Goal: Task Accomplishment & Management: Use online tool/utility

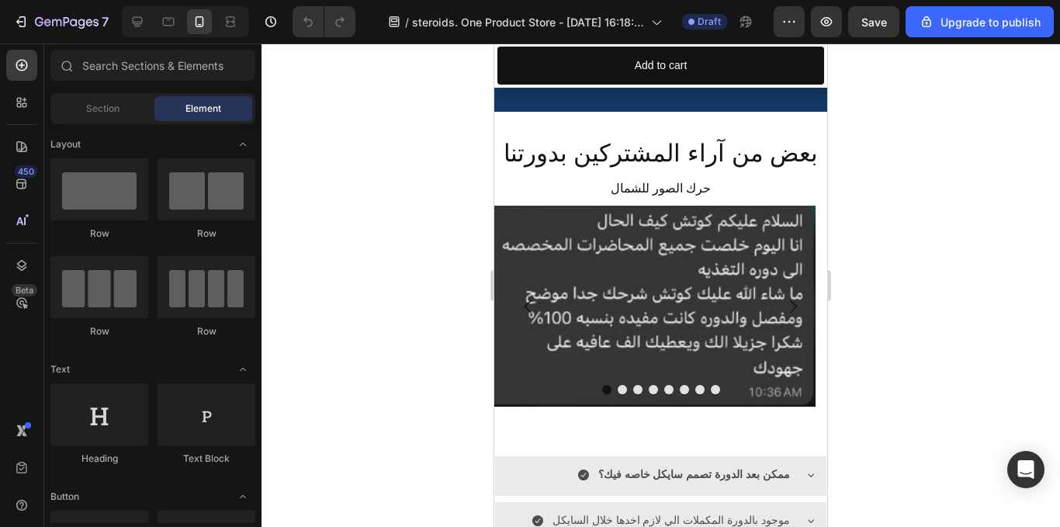
scroll to position [1084, 0]
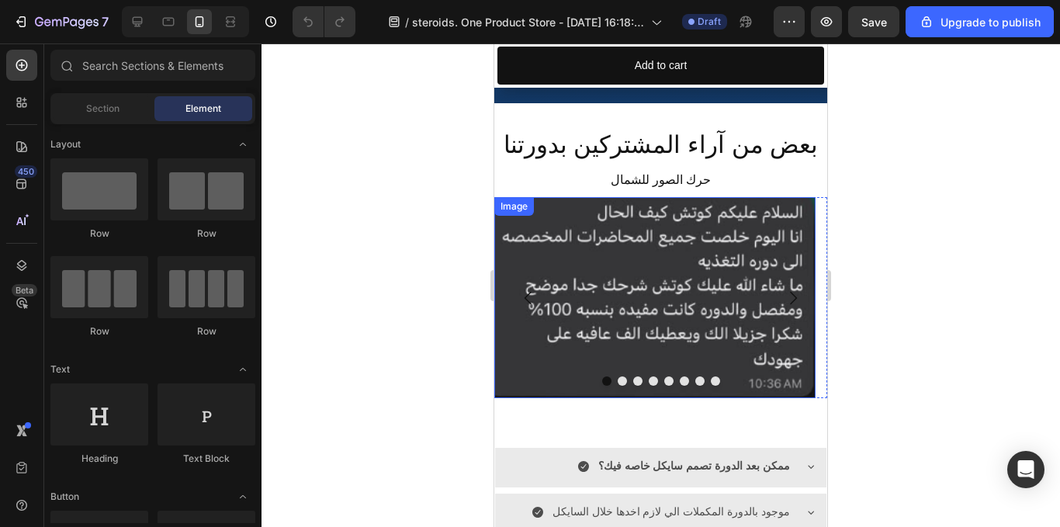
click at [615, 296] on img at bounding box center [654, 297] width 321 height 201
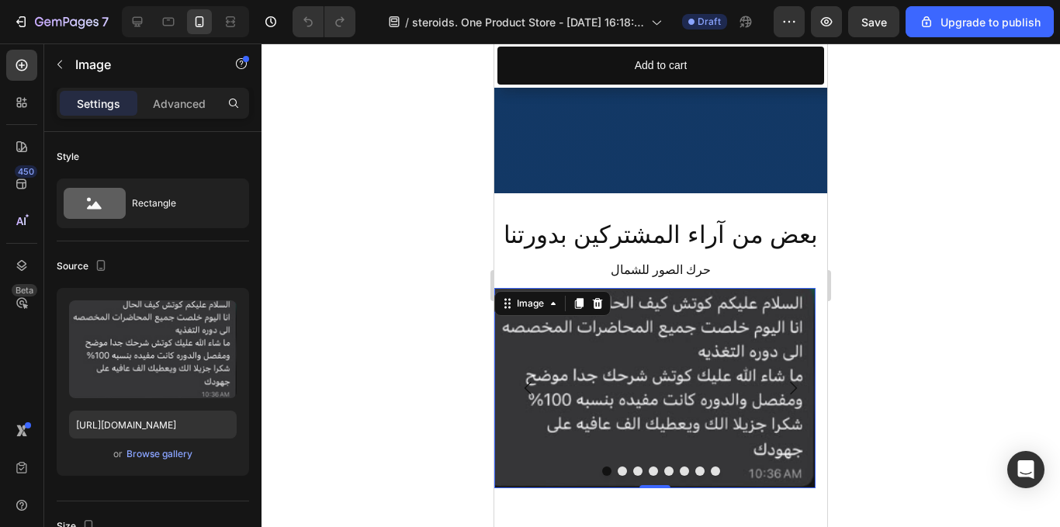
click at [629, 355] on img at bounding box center [654, 388] width 321 height 201
click at [134, 448] on div "Browse gallery" at bounding box center [160, 454] width 66 height 14
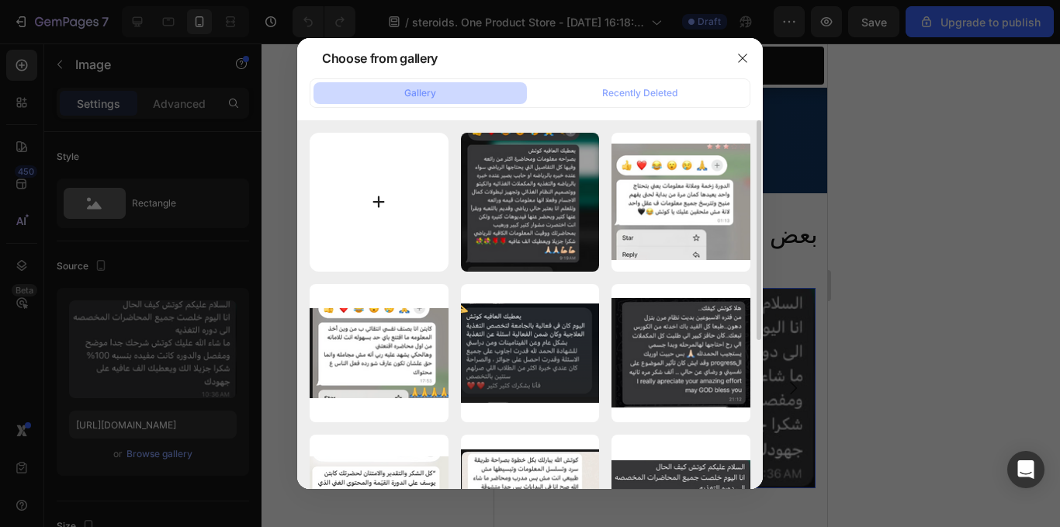
click at [375, 209] on input "file" at bounding box center [379, 202] width 139 height 139
type input "C:\fakepath\IMG_6351.jpeg"
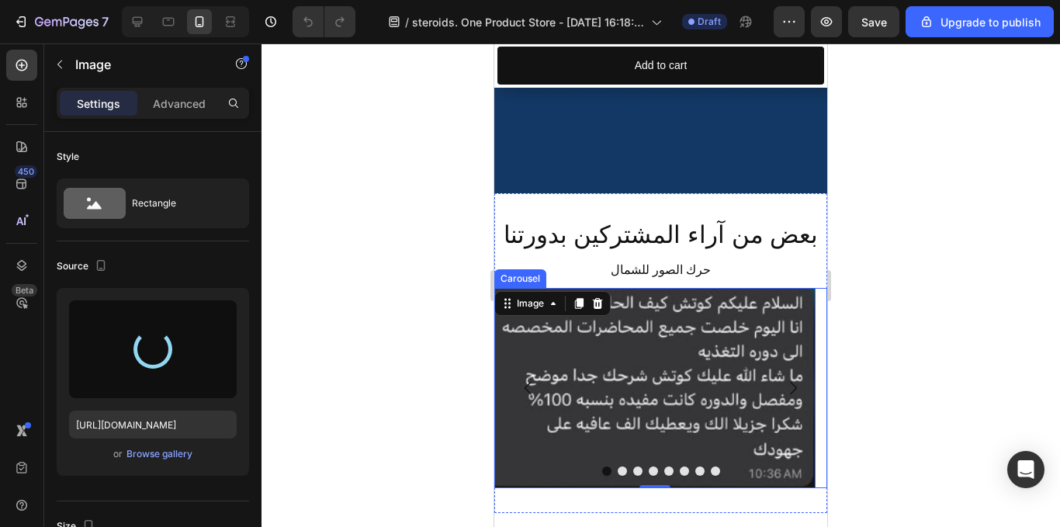
type input "[URL][DOMAIN_NAME]"
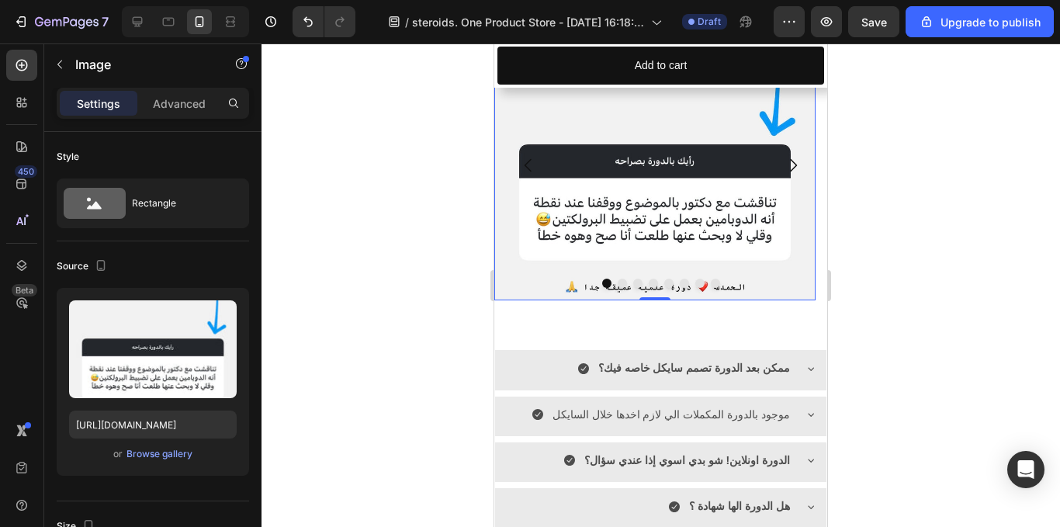
scroll to position [1255, 0]
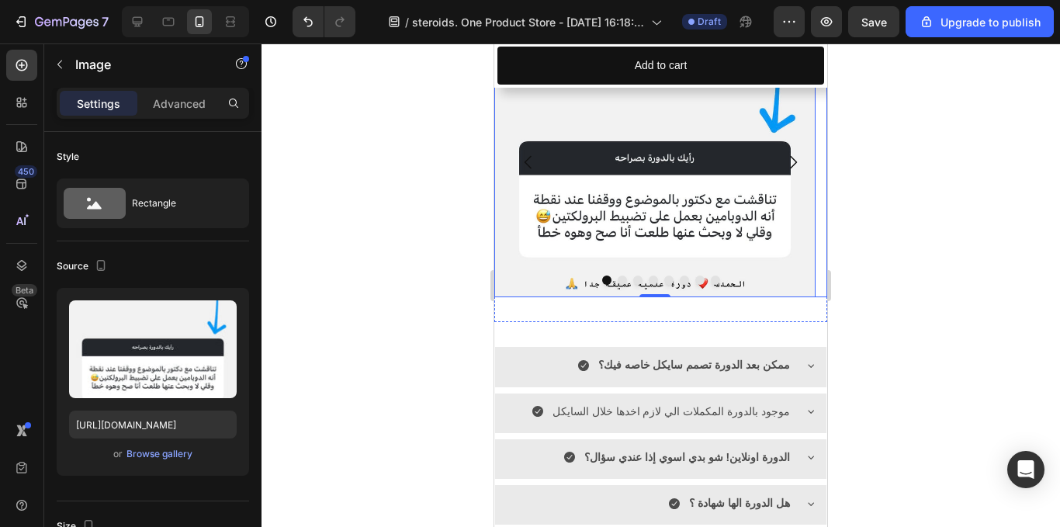
click at [803, 182] on button "Carousel Next Arrow" at bounding box center [792, 161] width 43 height 43
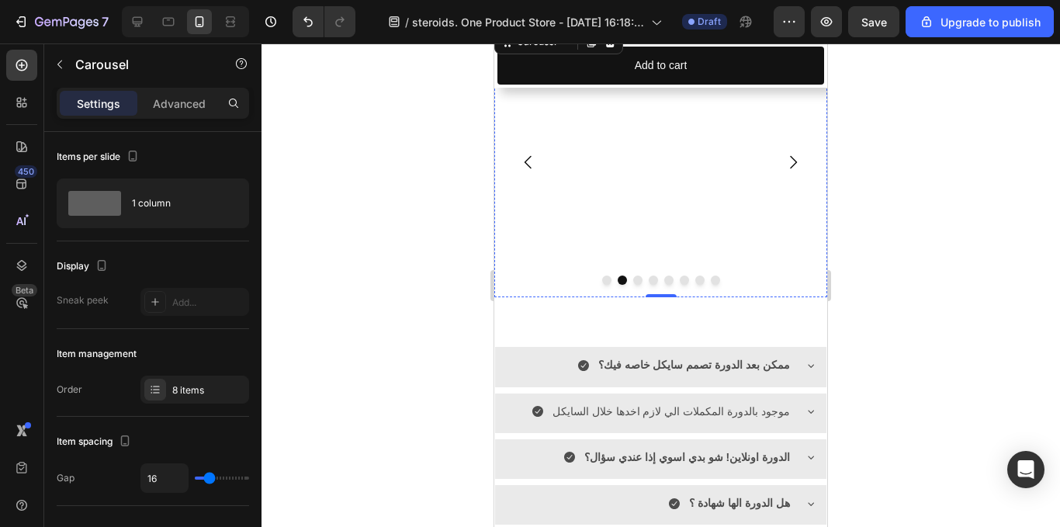
click at [536, 26] on img at bounding box center [654, 26] width 321 height 0
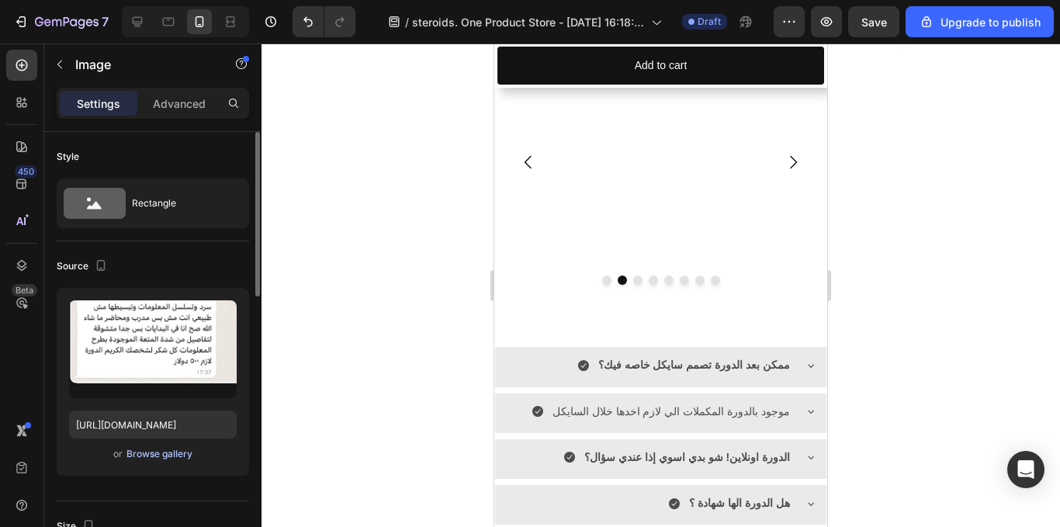
click at [153, 455] on div "Browse gallery" at bounding box center [160, 454] width 66 height 14
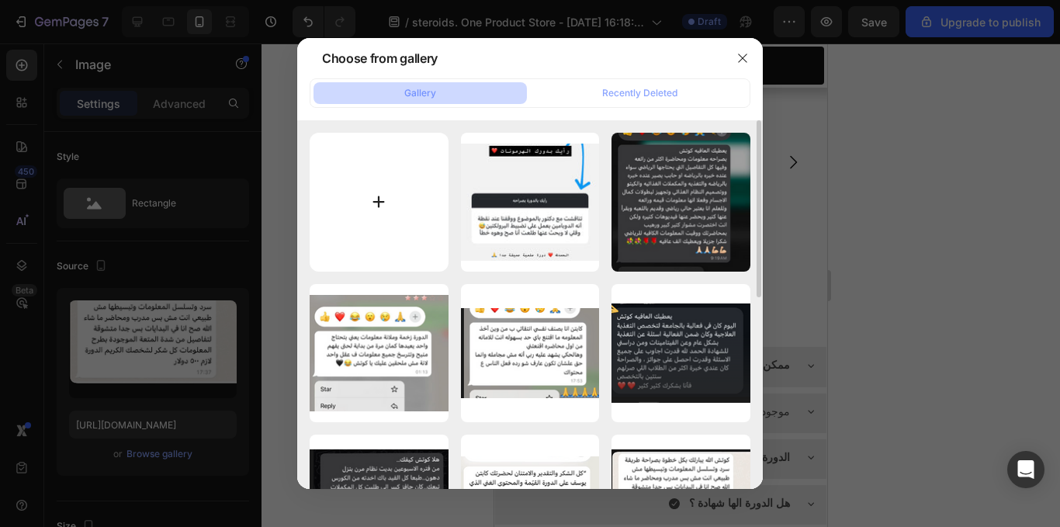
click at [354, 230] on input "file" at bounding box center [379, 202] width 139 height 139
type input "C:\fakepath\IMG_6352.jpeg"
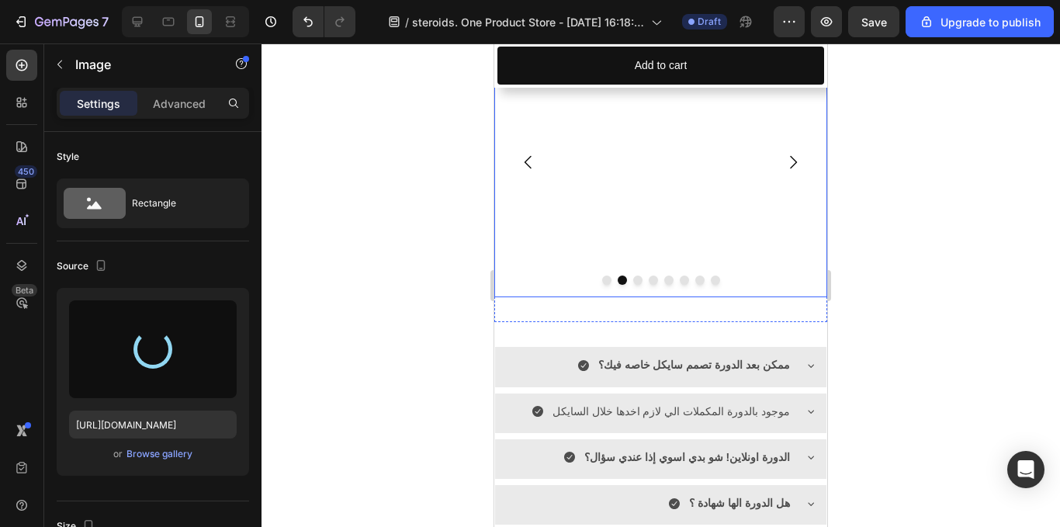
type input "[URL][DOMAIN_NAME]"
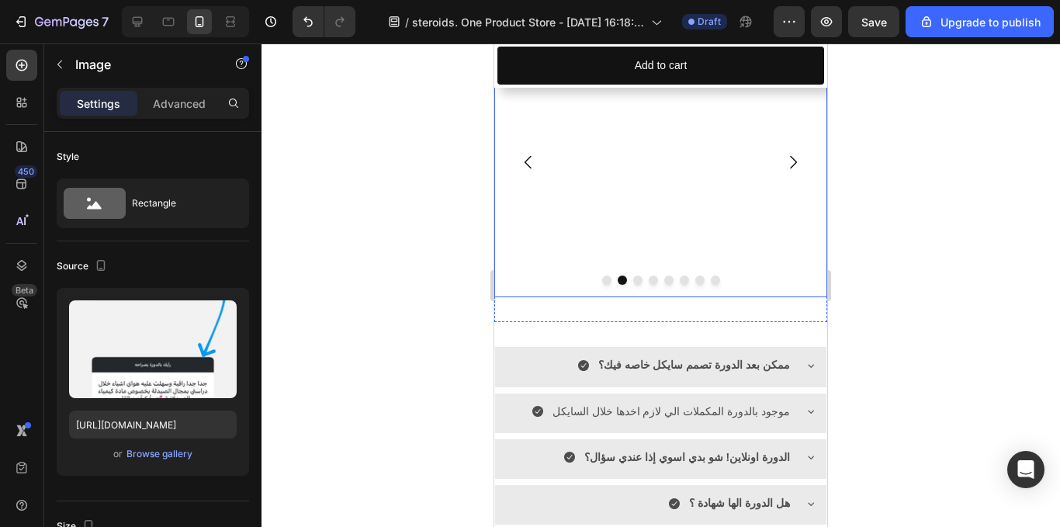
click at [784, 163] on icon "Carousel Next Arrow" at bounding box center [793, 162] width 19 height 19
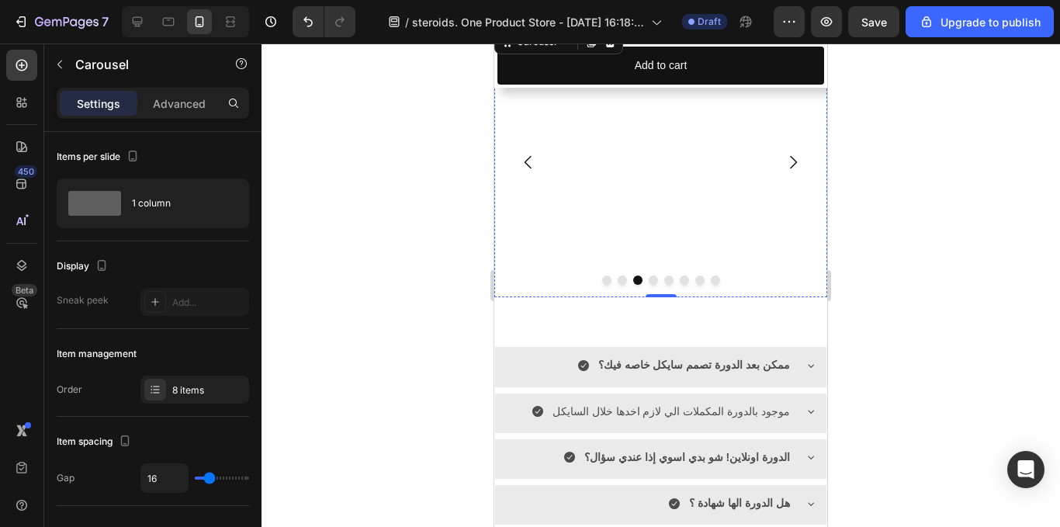
click at [605, 26] on img at bounding box center [654, 26] width 321 height 0
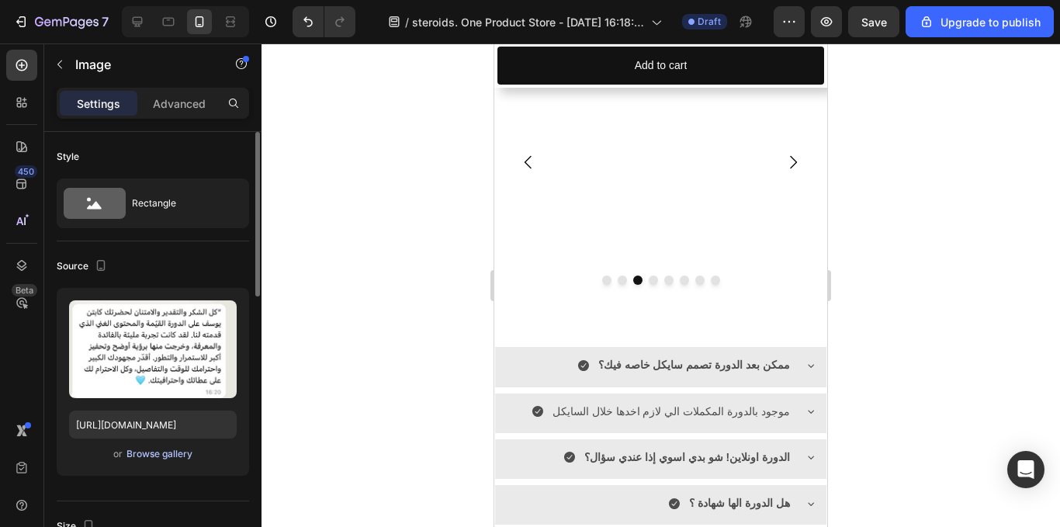
click at [128, 449] on div "Browse gallery" at bounding box center [160, 454] width 66 height 14
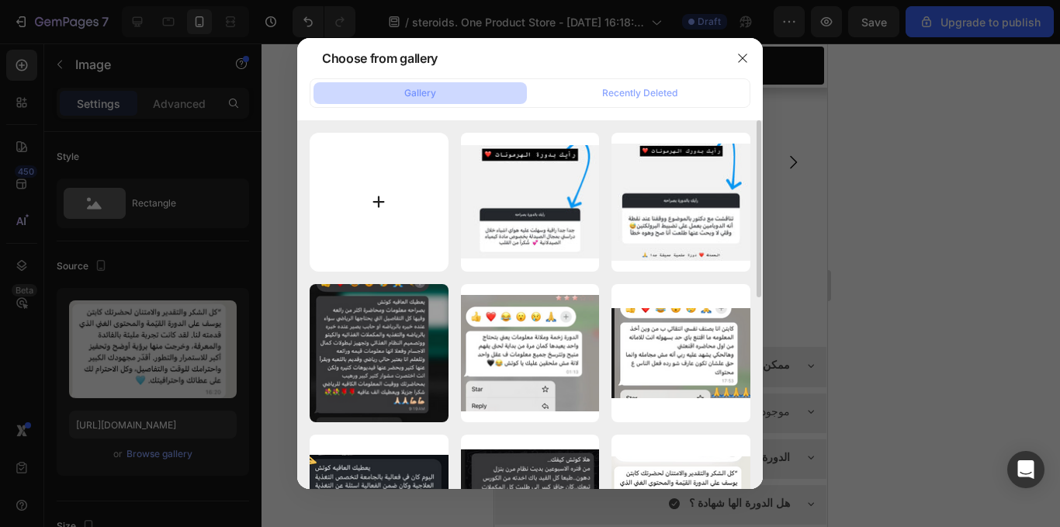
click at [394, 182] on input "file" at bounding box center [379, 202] width 139 height 139
type input "C:\fakepath\IMG_6353.jpeg"
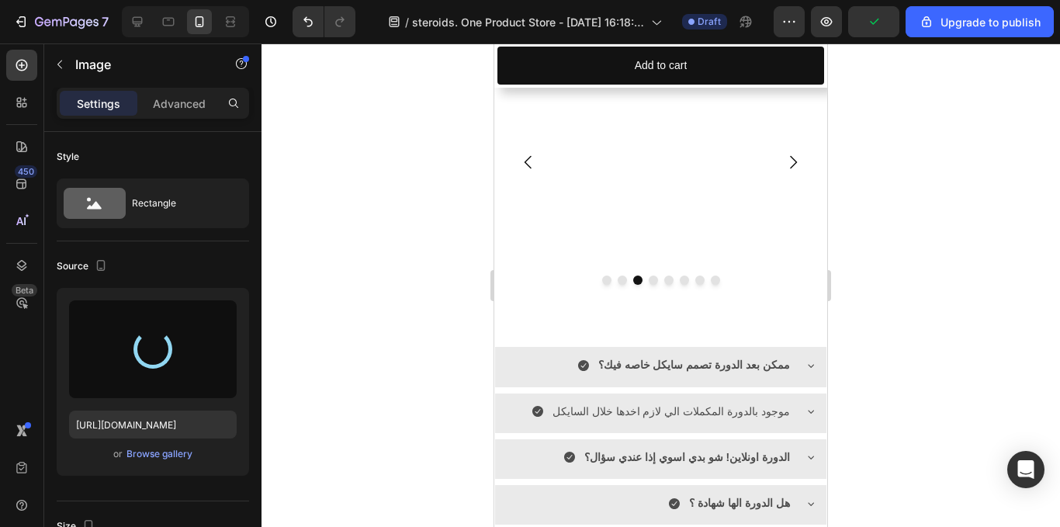
type input "[URL][DOMAIN_NAME]"
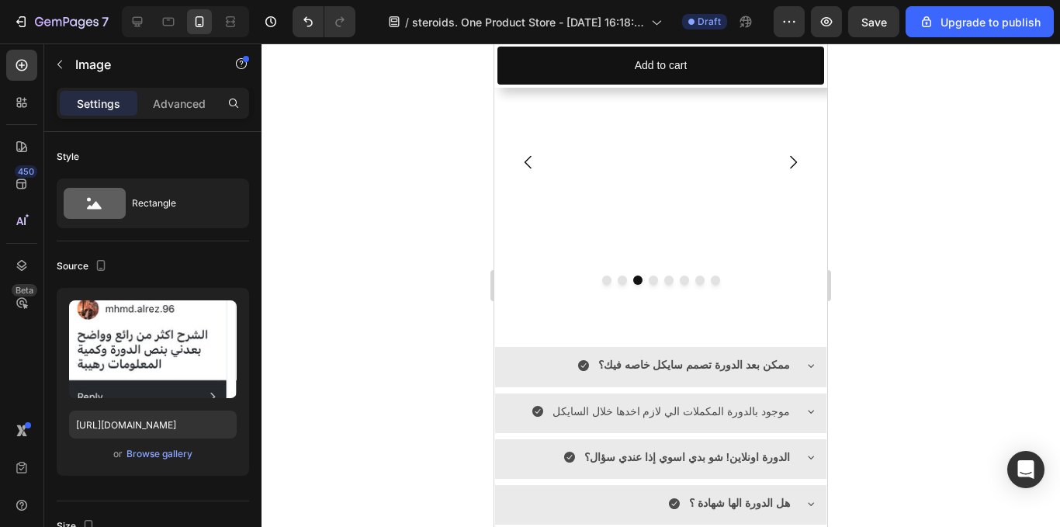
scroll to position [1270, 0]
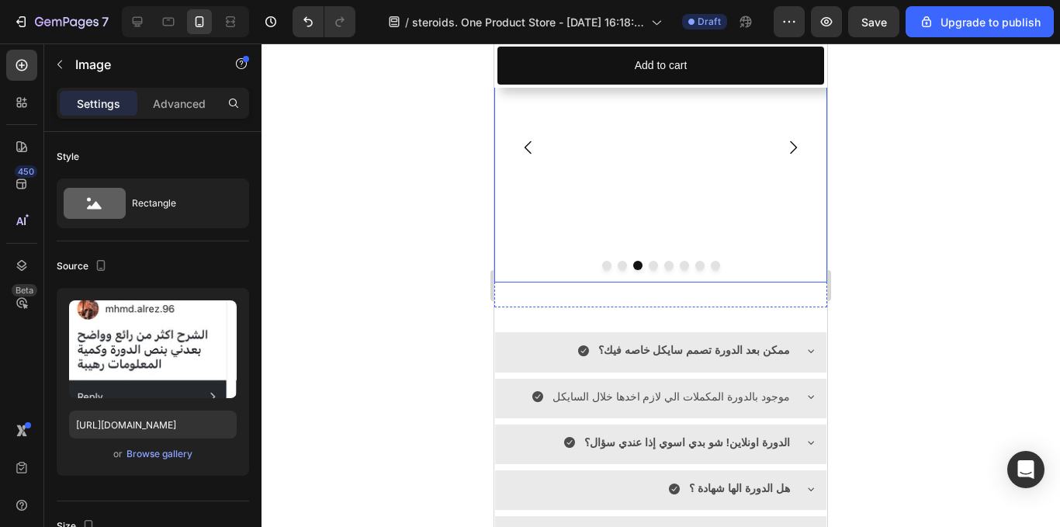
click at [784, 157] on icon "Carousel Next Arrow" at bounding box center [793, 147] width 19 height 19
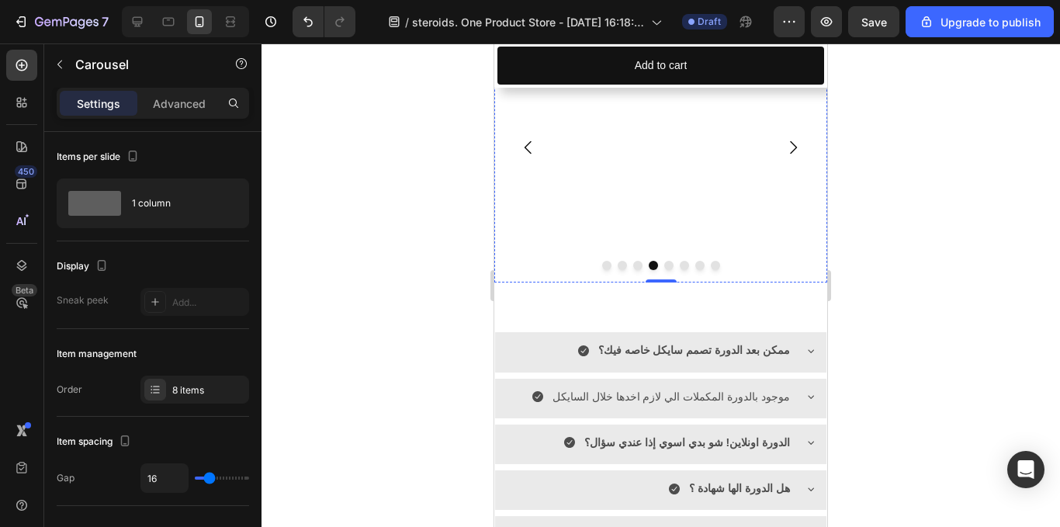
click at [578, 12] on img at bounding box center [654, 12] width 321 height 0
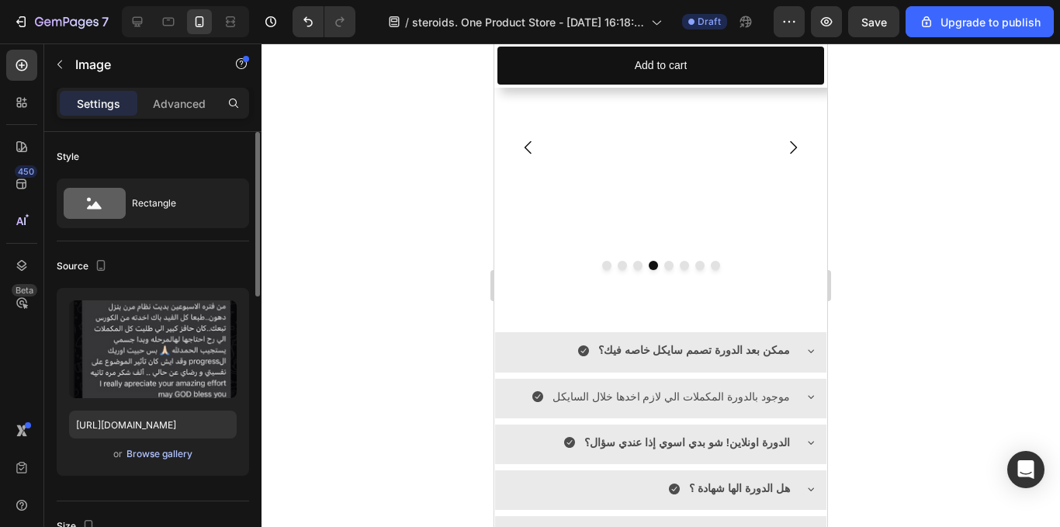
click at [151, 450] on div "Browse gallery" at bounding box center [160, 454] width 66 height 14
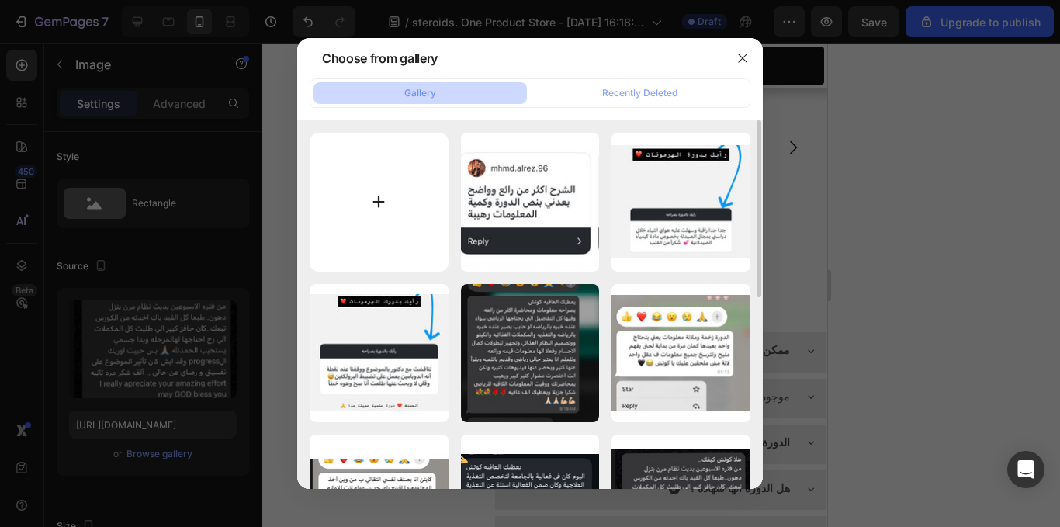
click at [339, 211] on input "file" at bounding box center [379, 202] width 139 height 139
type input "C:\fakepath\IMG_6354.jpeg"
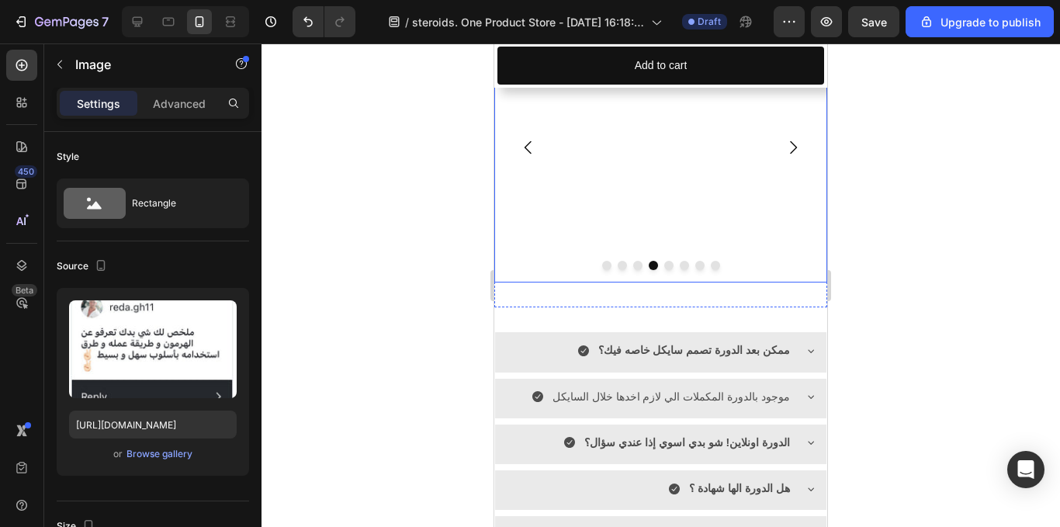
type input "[URL][DOMAIN_NAME]"
click at [785, 157] on icon "Carousel Next Arrow" at bounding box center [793, 147] width 19 height 19
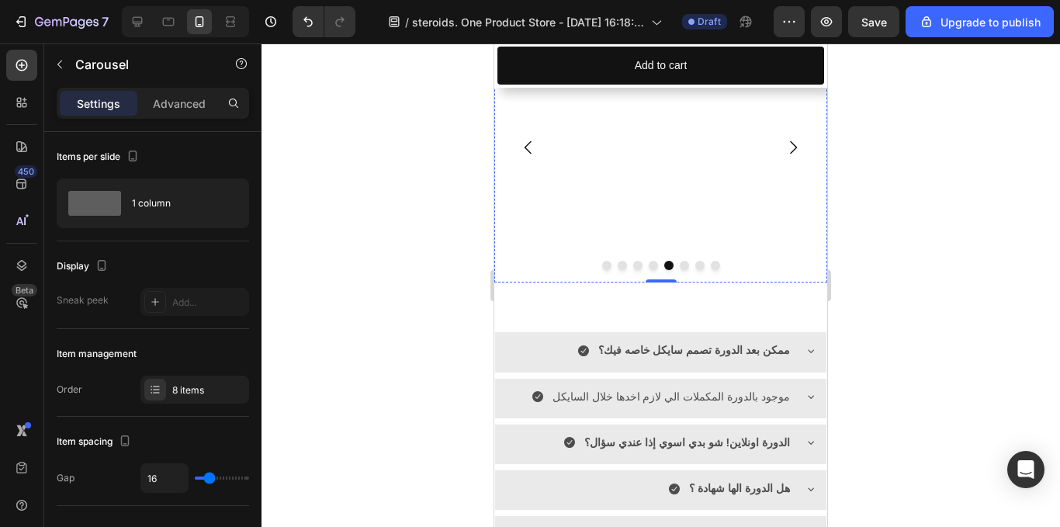
click at [676, 12] on img at bounding box center [654, 12] width 321 height 0
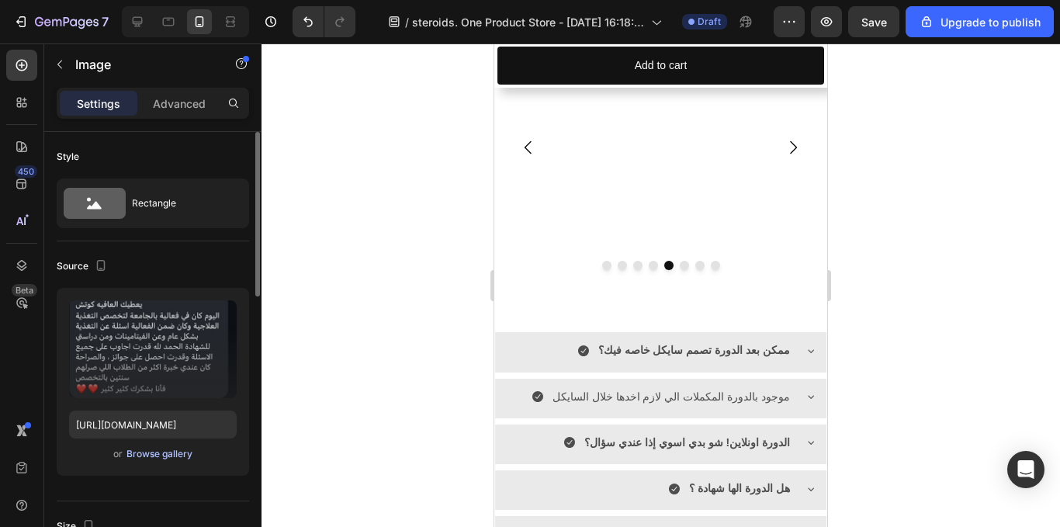
click at [151, 460] on div "Browse gallery" at bounding box center [160, 454] width 66 height 14
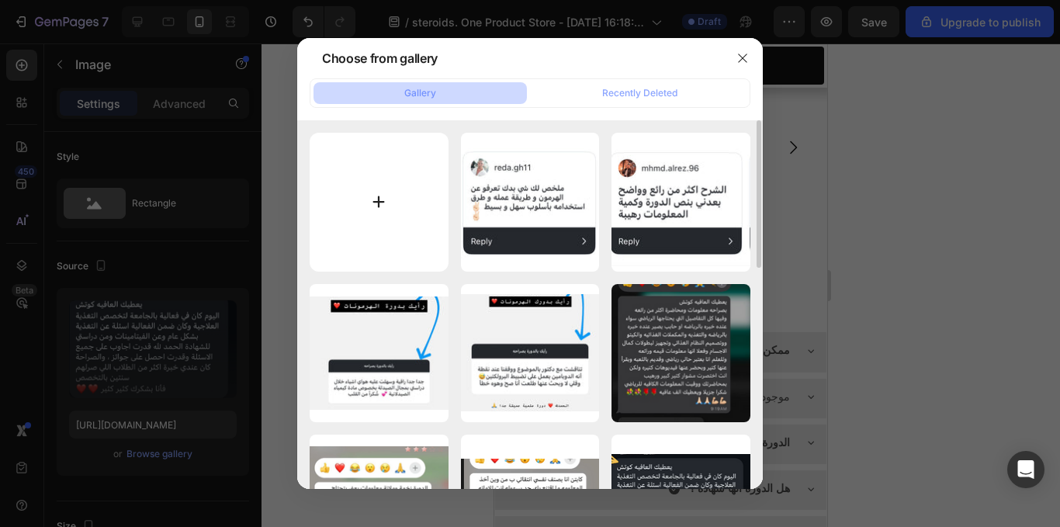
click at [377, 258] on input "file" at bounding box center [379, 202] width 139 height 139
type input "C:\fakepath\IMG_6355.jpeg"
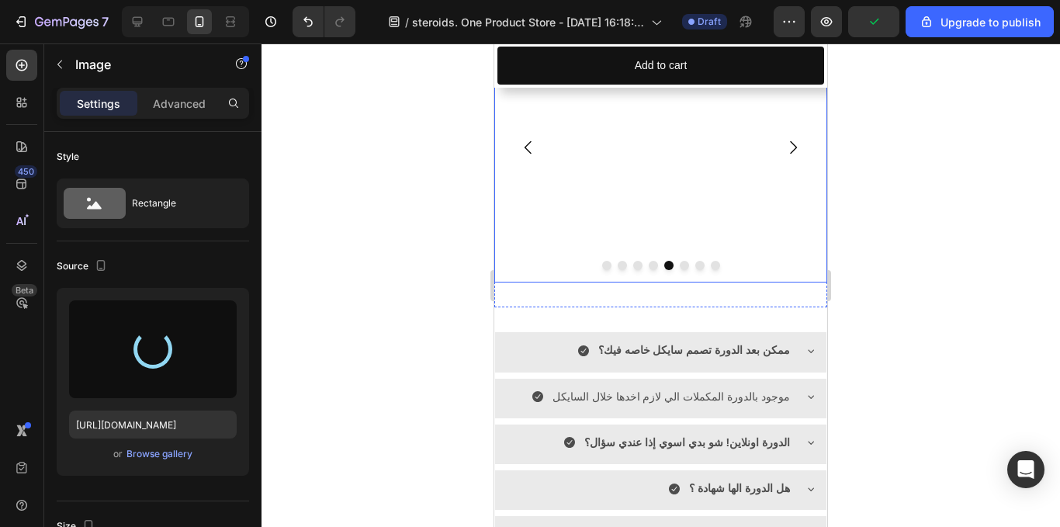
type input "[URL][DOMAIN_NAME]"
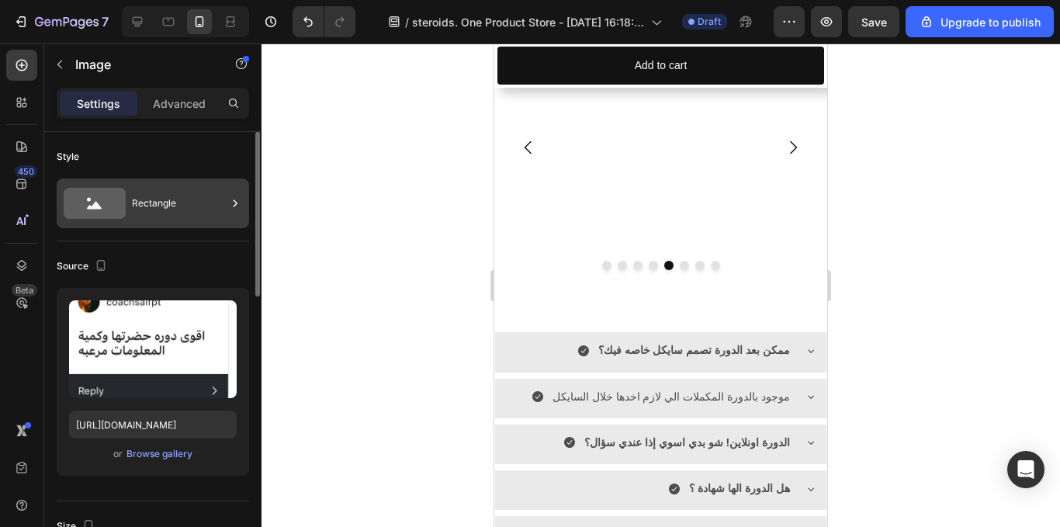
click at [236, 206] on icon at bounding box center [235, 204] width 16 height 16
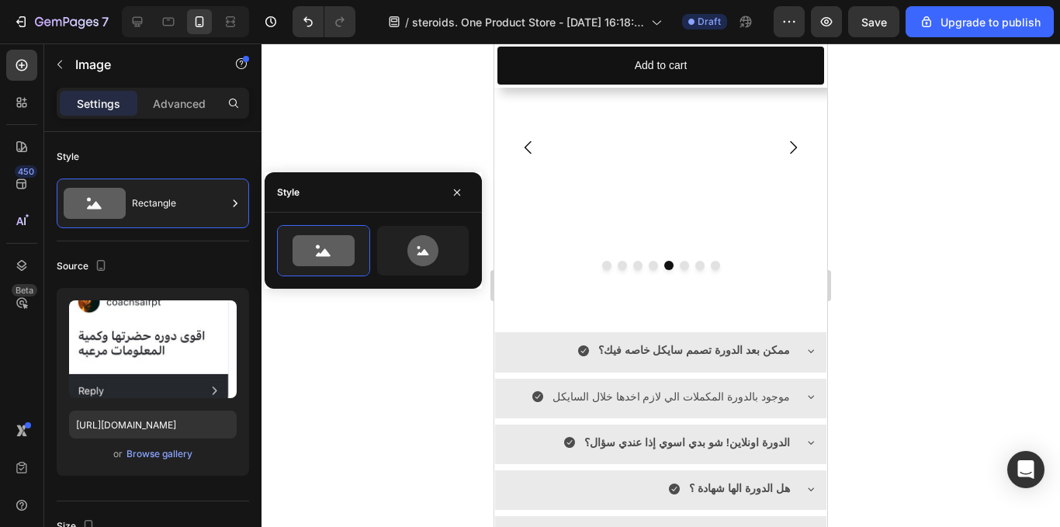
click at [927, 249] on div at bounding box center [661, 285] width 799 height 484
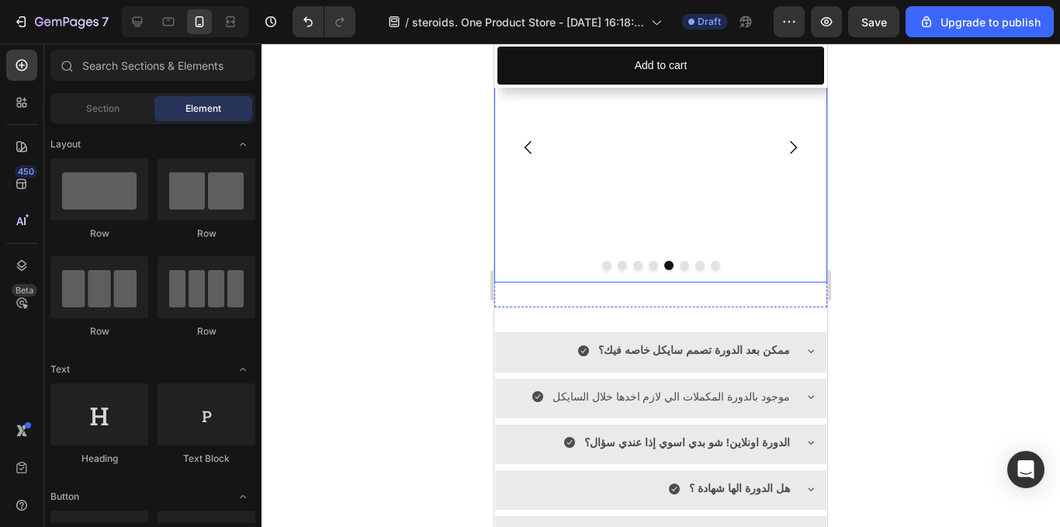
click at [680, 270] on button "Dot" at bounding box center [684, 265] width 9 height 9
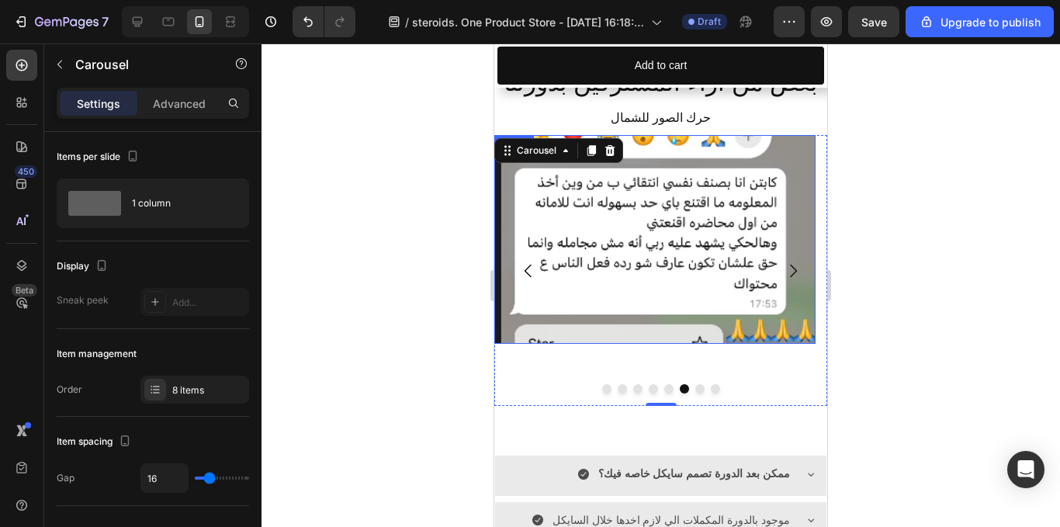
scroll to position [1125, 0]
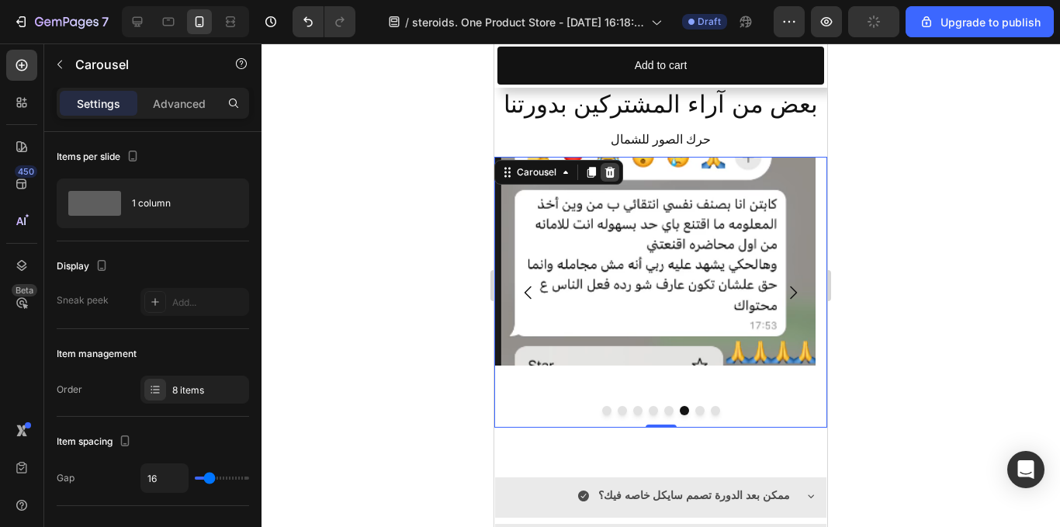
click at [608, 176] on icon at bounding box center [610, 172] width 10 height 11
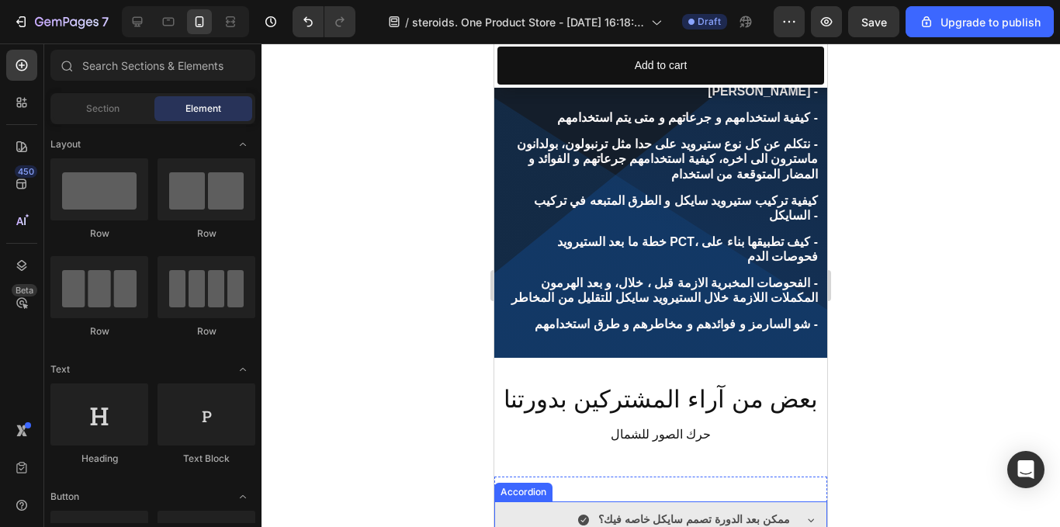
scroll to position [799, 0]
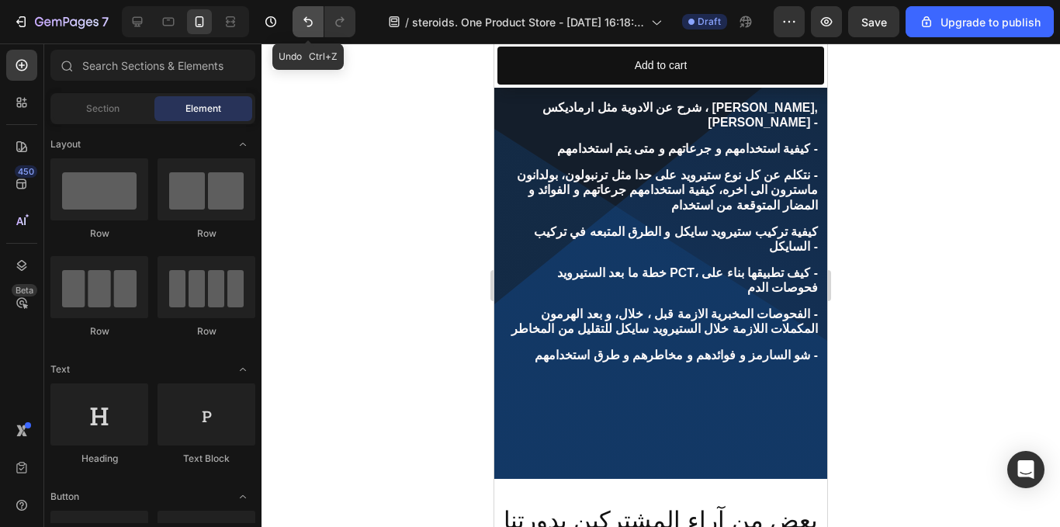
click at [310, 29] on button "Undo/Redo" at bounding box center [308, 21] width 31 height 31
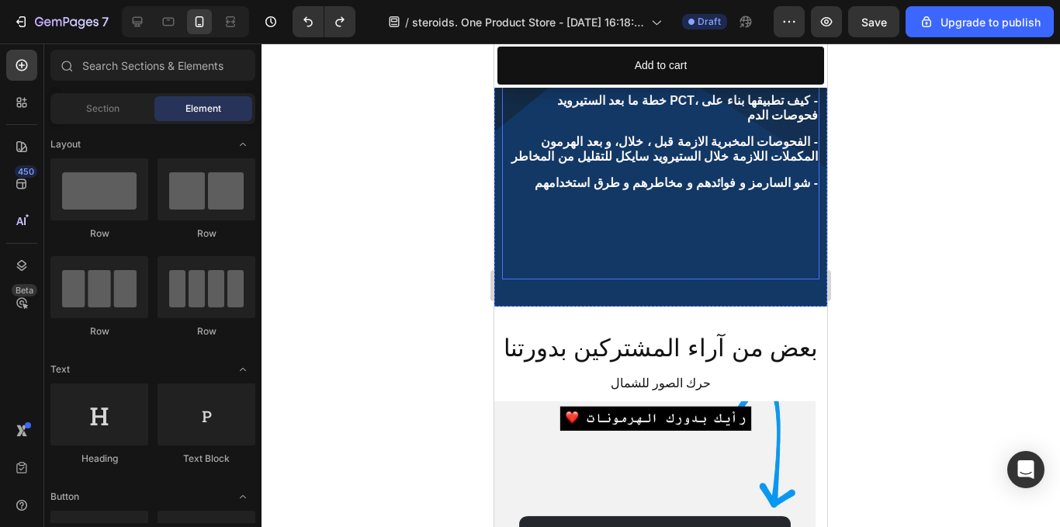
scroll to position [1130, 0]
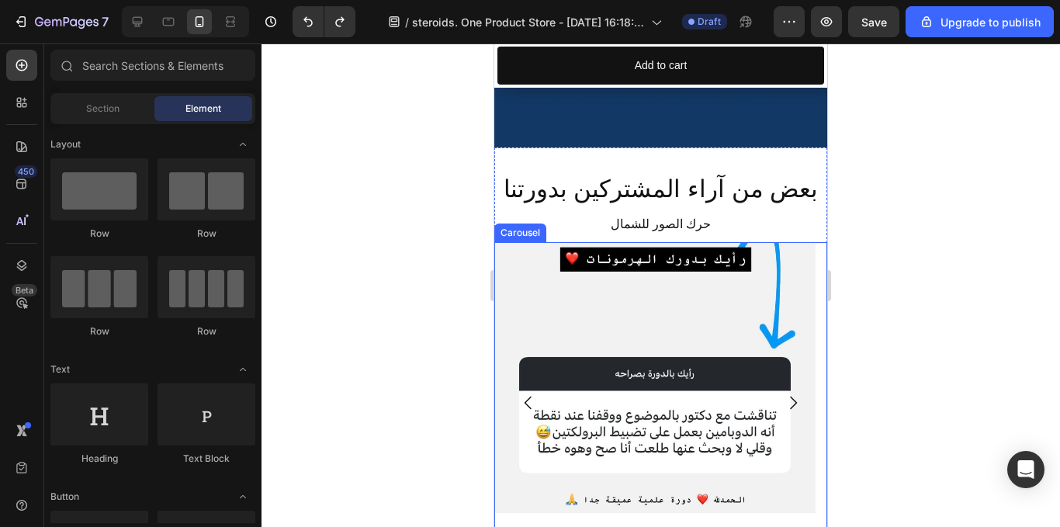
click at [778, 381] on button "Carousel Next Arrow" at bounding box center [792, 402] width 43 height 43
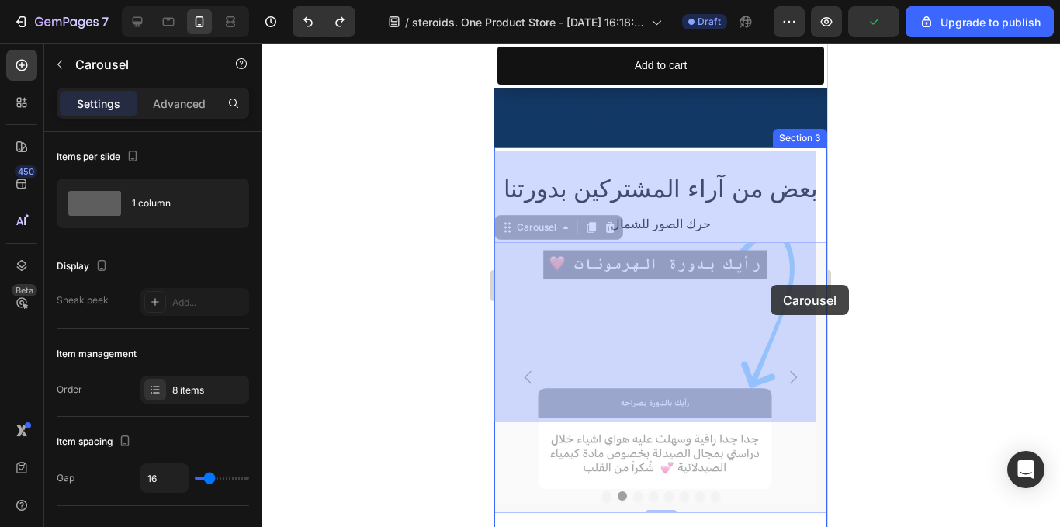
drag, startPoint x: 778, startPoint y: 276, endPoint x: 692, endPoint y: 317, distance: 94.8
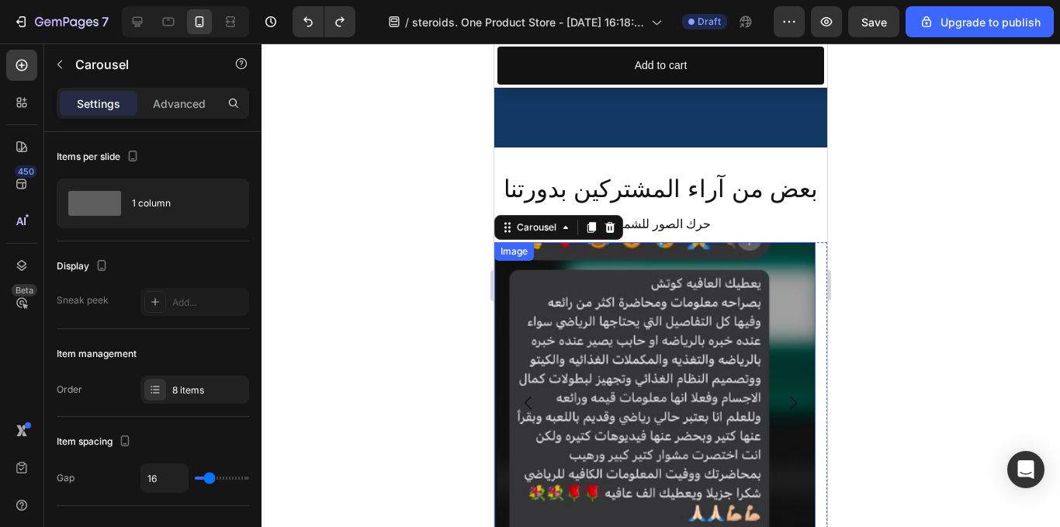
click at [694, 280] on img at bounding box center [654, 402] width 321 height 321
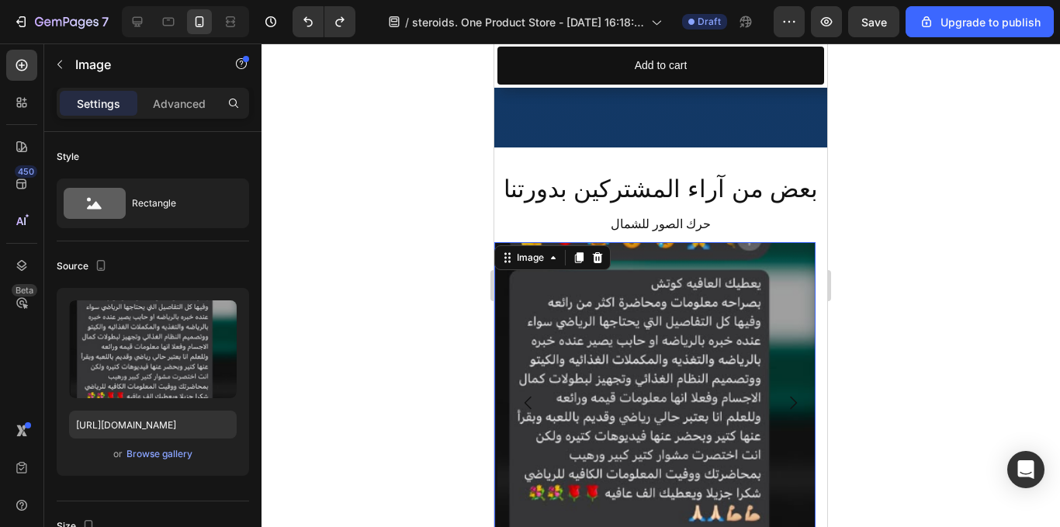
click at [599, 245] on div "Image" at bounding box center [552, 257] width 116 height 25
click at [598, 251] on icon at bounding box center [598, 256] width 10 height 11
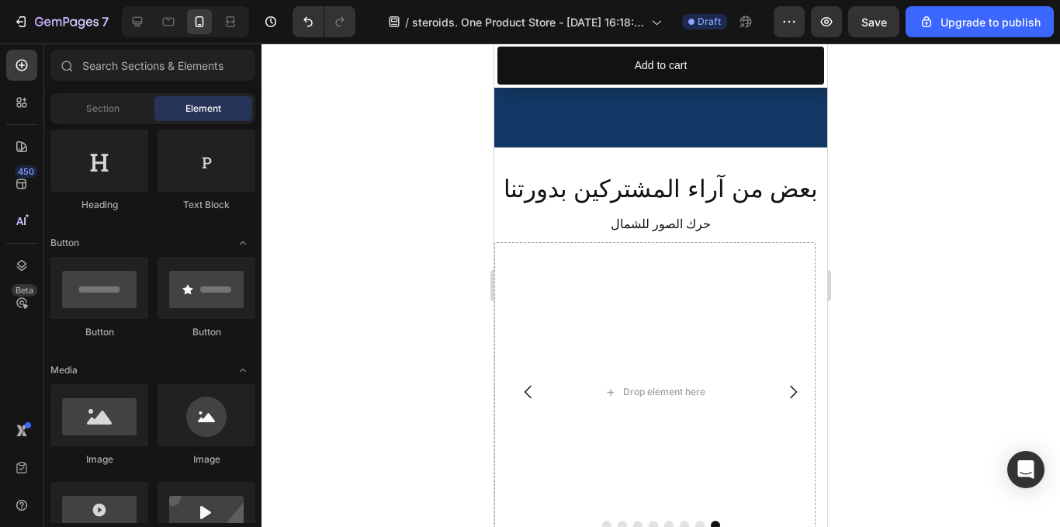
scroll to position [0, 0]
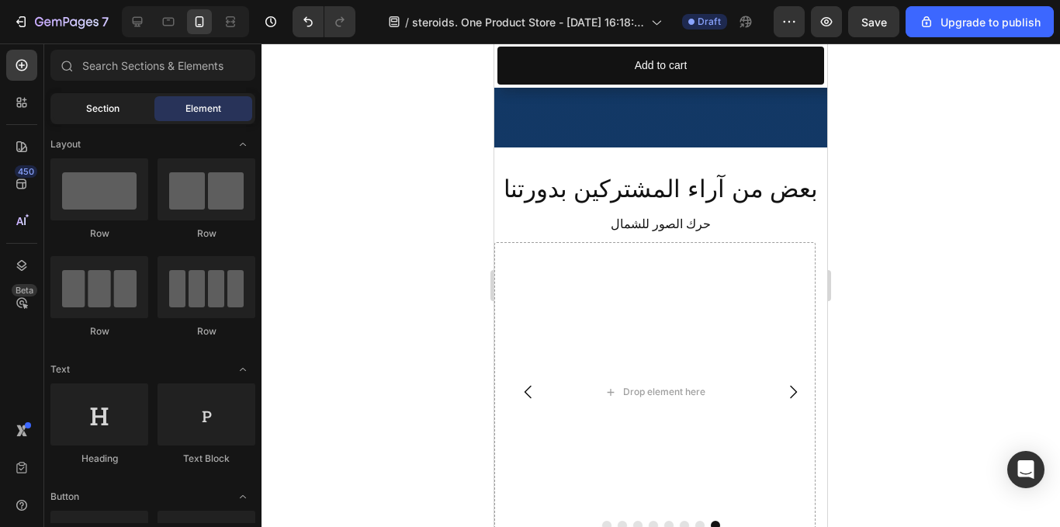
click at [121, 107] on div "Section" at bounding box center [103, 108] width 98 height 25
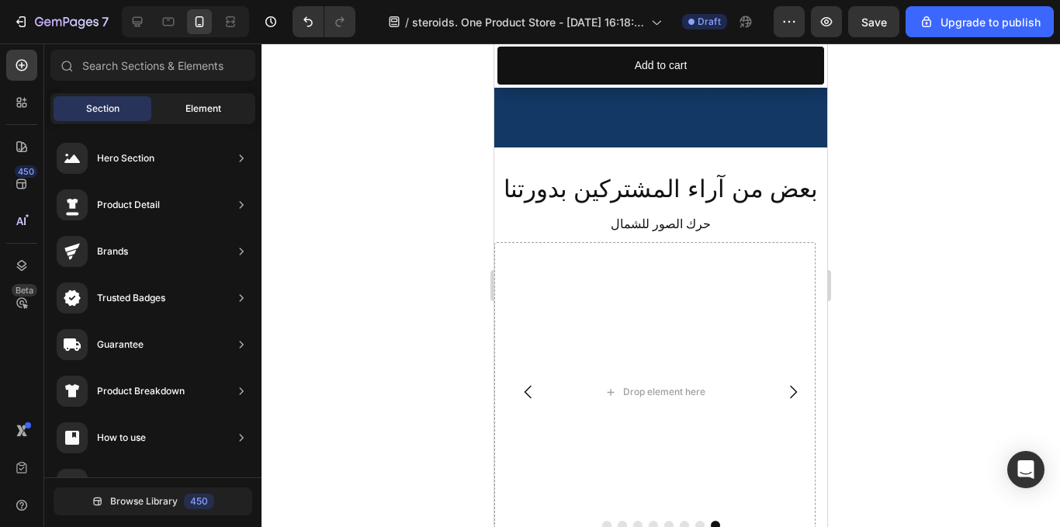
click at [206, 108] on span "Element" at bounding box center [203, 109] width 36 height 14
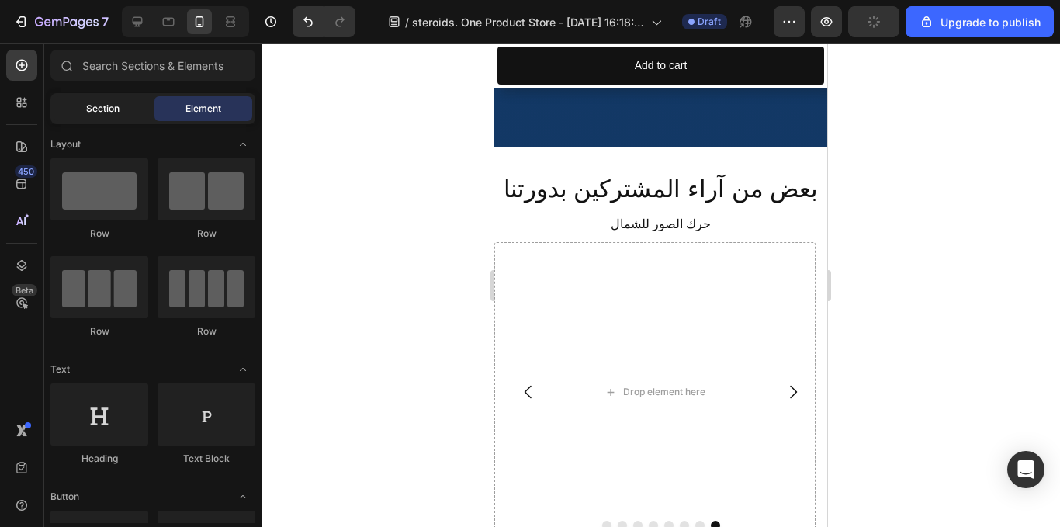
click at [122, 109] on div "Section" at bounding box center [103, 108] width 98 height 25
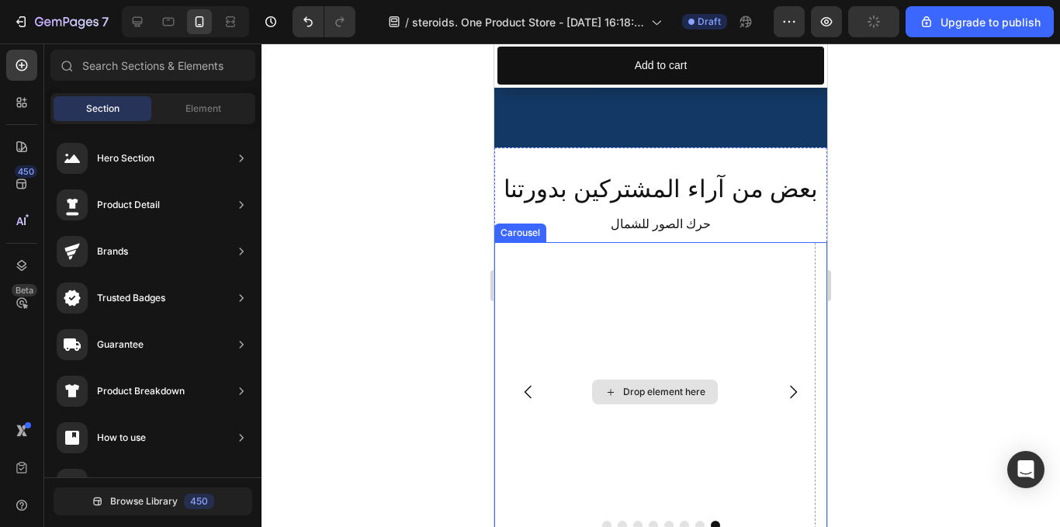
click at [565, 284] on div "Drop element here" at bounding box center [654, 392] width 321 height 301
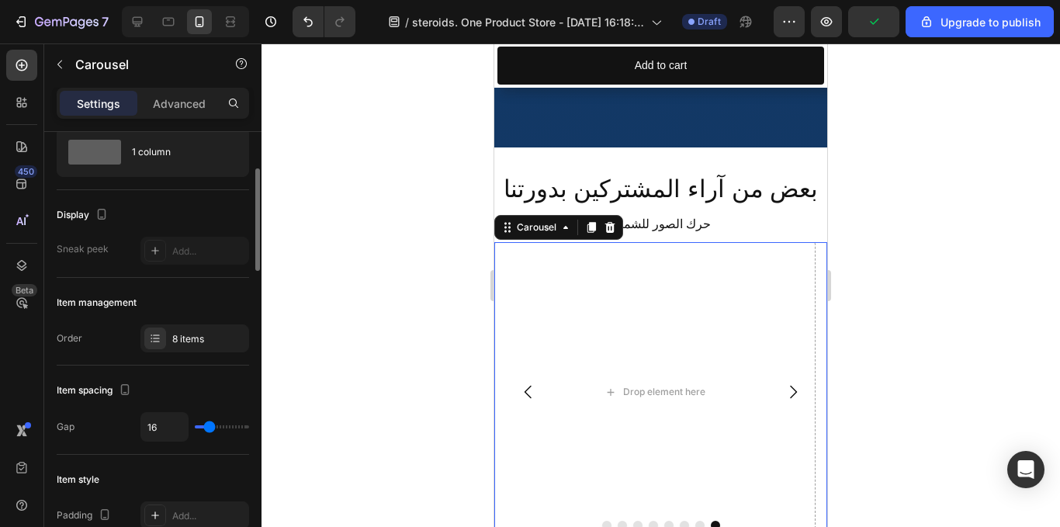
scroll to position [93, 0]
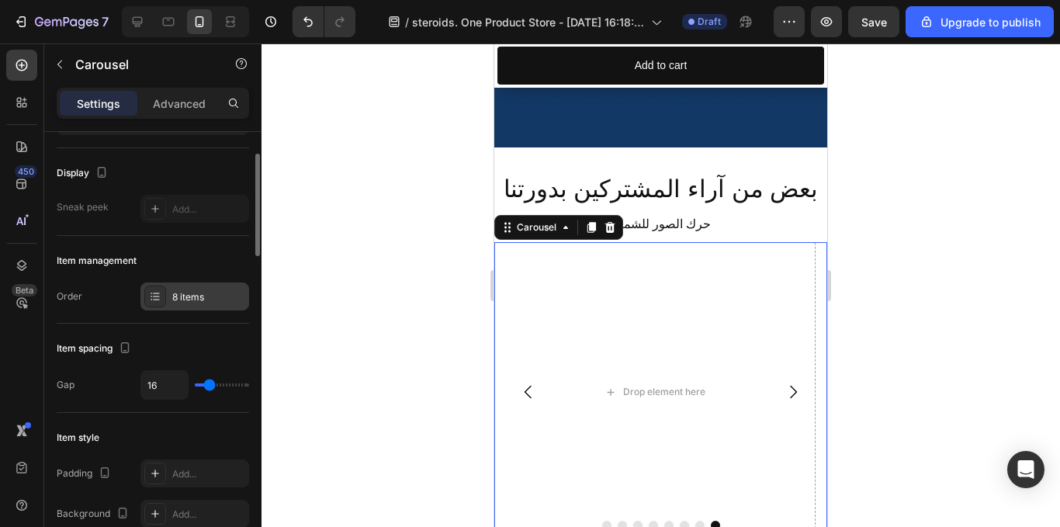
click at [161, 295] on icon at bounding box center [155, 296] width 12 height 12
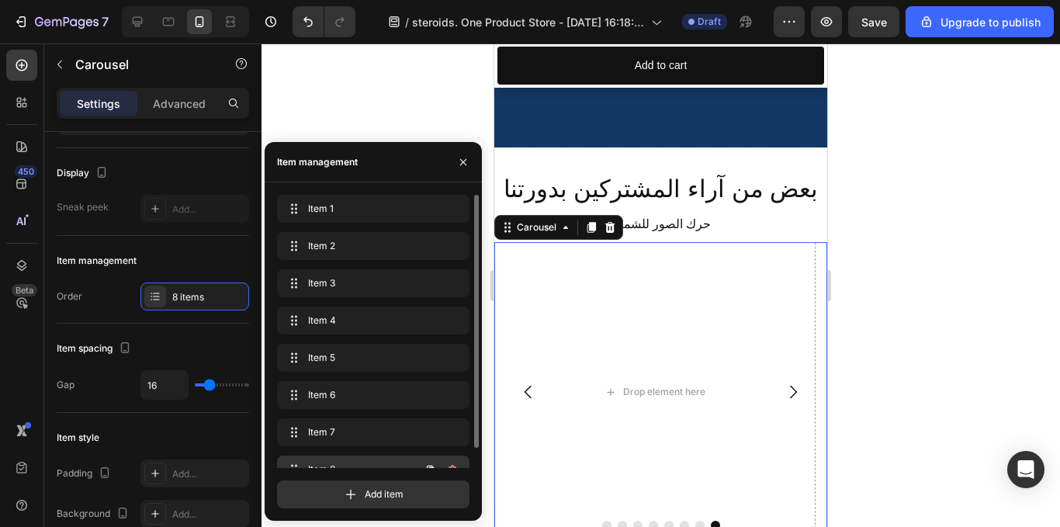
scroll to position [22, 0]
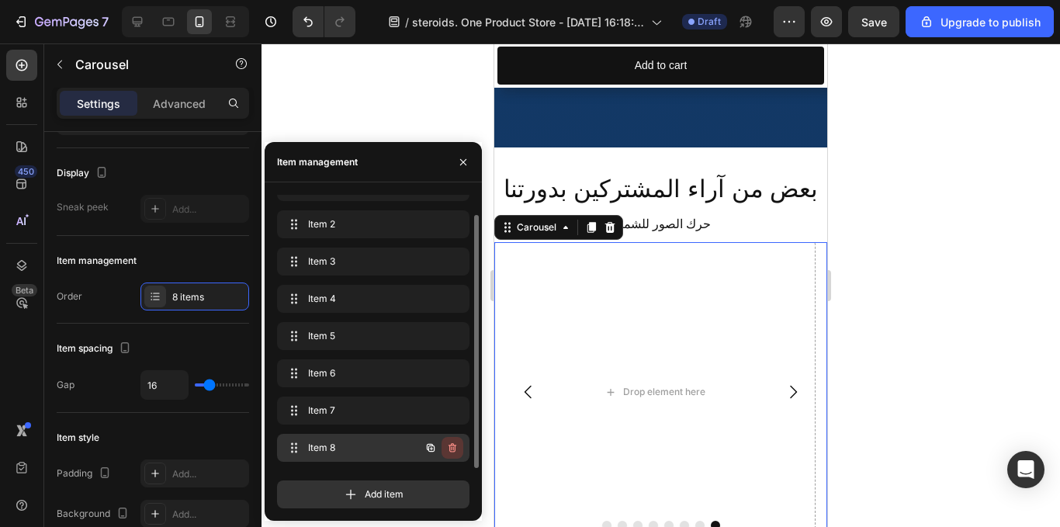
click at [449, 451] on icon "button" at bounding box center [452, 448] width 12 height 12
click at [343, 452] on span "Item 8" at bounding box center [339, 448] width 62 height 14
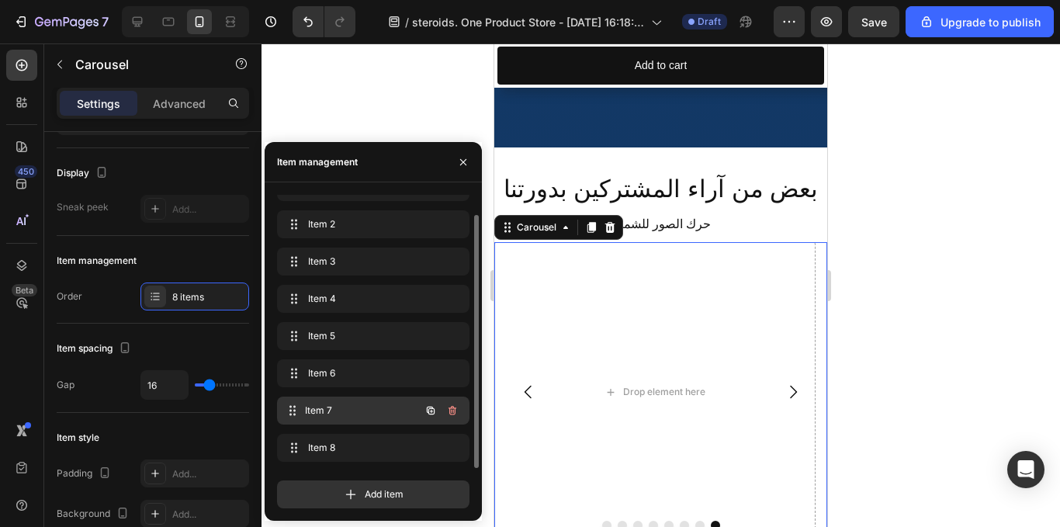
click at [345, 416] on span "Item 7" at bounding box center [362, 411] width 115 height 14
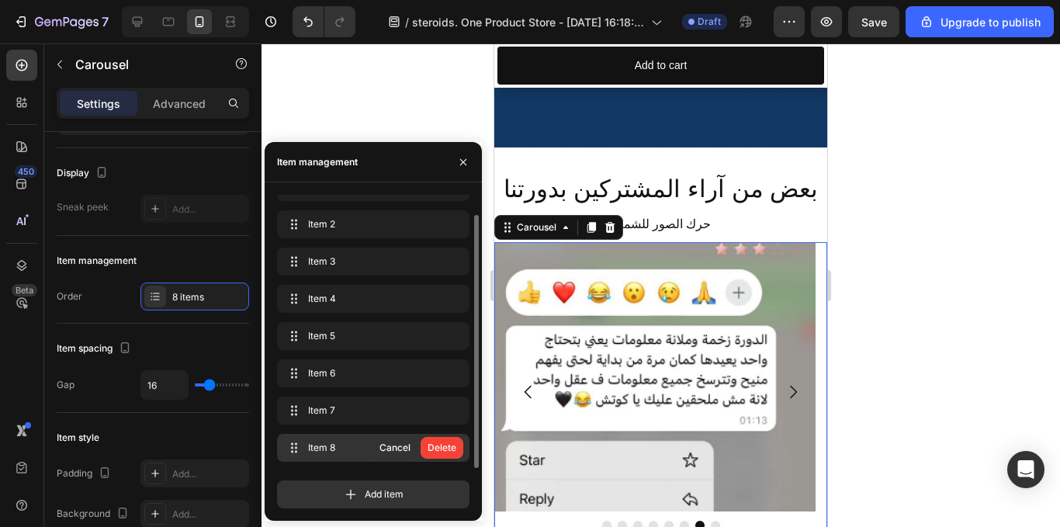
click at [343, 442] on span "Item 8" at bounding box center [339, 448] width 62 height 14
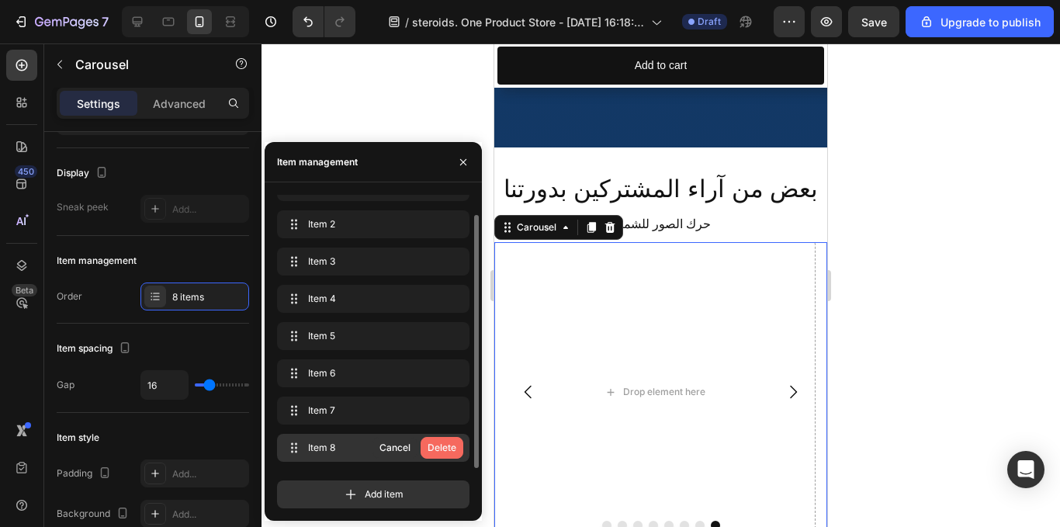
click at [448, 448] on div "Delete" at bounding box center [442, 448] width 29 height 14
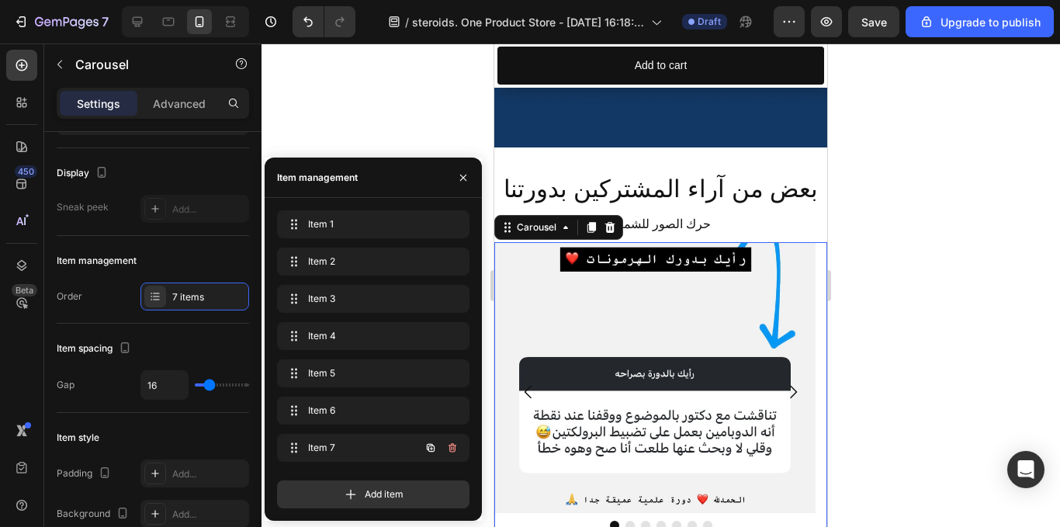
scroll to position [0, 0]
click at [397, 418] on div "Item 6 Item 6" at bounding box center [351, 411] width 137 height 22
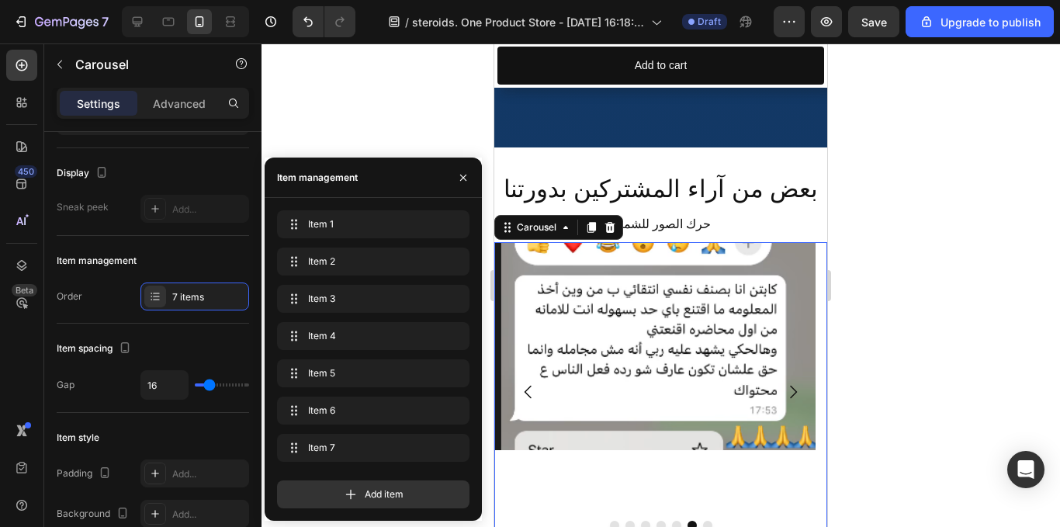
click at [843, 310] on div at bounding box center [661, 285] width 799 height 484
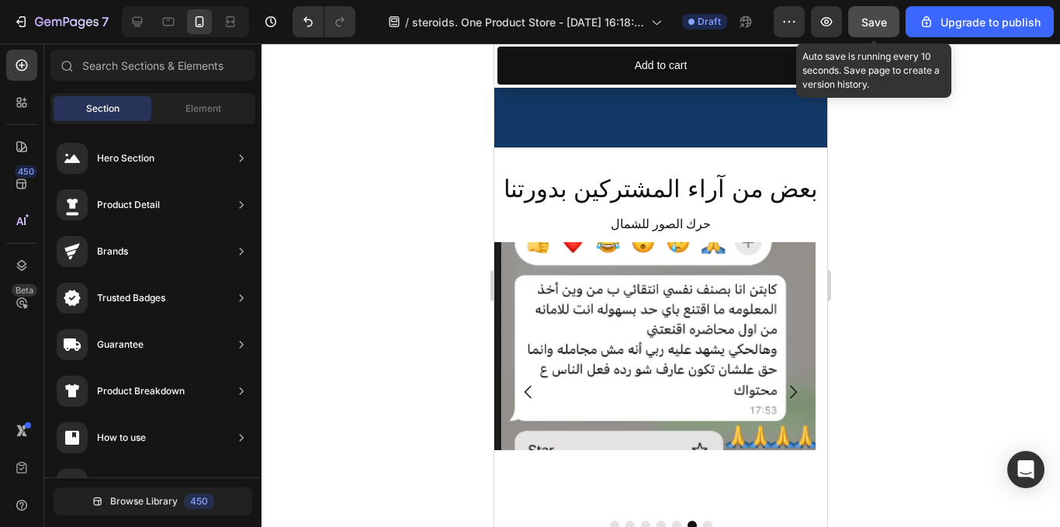
click at [865, 23] on span "Save" at bounding box center [874, 22] width 26 height 13
click at [878, 9] on button "Save" at bounding box center [873, 21] width 51 height 31
